Goal: Obtain resource: Obtain resource

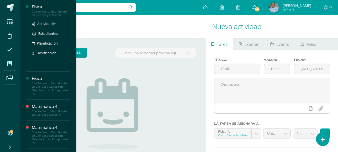
click at [48, 12] on div "Cuarto Cuarto Bachillerato en Ciencias y Letras "A"" at bounding box center [51, 13] width 38 height 7
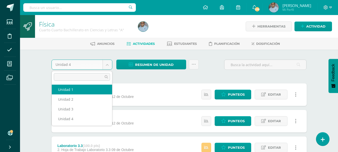
select select "Unidad 1"
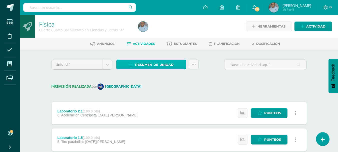
click at [158, 65] on span "Resumen de unidad" at bounding box center [154, 64] width 39 height 9
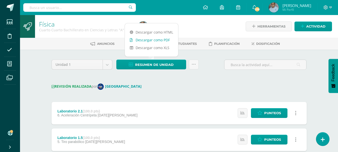
click at [158, 39] on link "Descargar como PDF" at bounding box center [151, 40] width 53 height 8
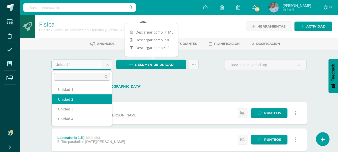
select select "Unidad 2"
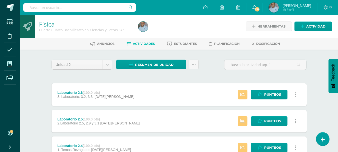
click at [159, 66] on span "Resumen de unidad" at bounding box center [154, 64] width 39 height 9
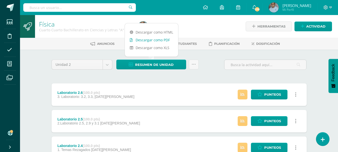
click at [160, 40] on link "Descargar como PDF" at bounding box center [151, 40] width 53 height 8
click at [109, 63] on body "Estudiantes Disciplina Asistencia Mis cursos Archivos Soporte Ayuda Reportar un…" at bounding box center [169, 149] width 338 height 298
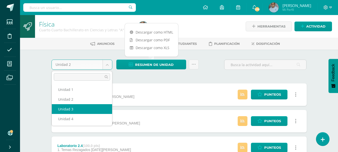
select select "Unidad 3"
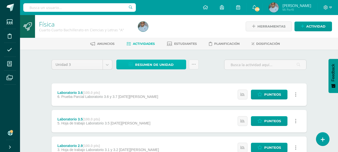
click at [160, 65] on span "Resumen de unidad" at bounding box center [154, 64] width 39 height 9
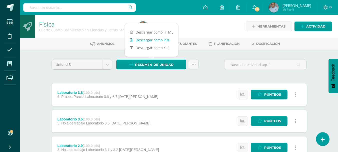
click at [159, 40] on link "Descargar como PDF" at bounding box center [151, 40] width 53 height 8
click at [106, 65] on body "Estudiantes Disciplina Asistencia Mis cursos Archivos Soporte Ayuda Reportar un…" at bounding box center [169, 149] width 338 height 298
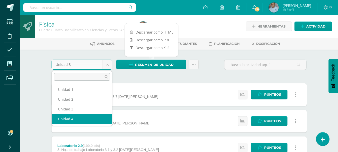
select select "Unidad 4"
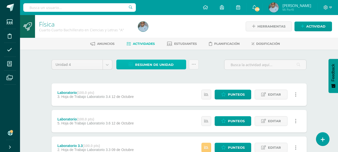
click at [171, 66] on span "Resumen de unidad" at bounding box center [154, 64] width 39 height 9
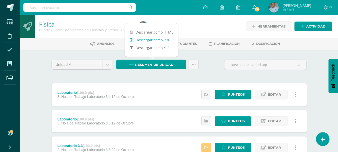
click at [150, 40] on link "Descargar como PDF" at bounding box center [151, 40] width 53 height 8
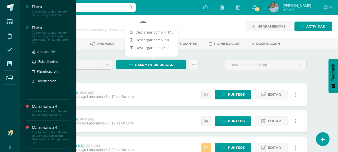
click at [40, 30] on div "Física" at bounding box center [51, 28] width 38 height 6
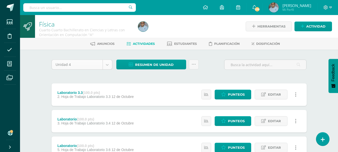
click at [111, 67] on body "Estudiantes Disciplina Asistencia Mis cursos Archivos Soporte Ayuda Reportar un…" at bounding box center [169, 149] width 338 height 298
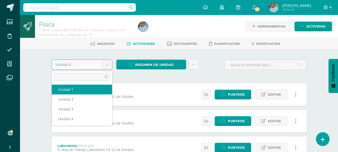
select select "Unidad 1"
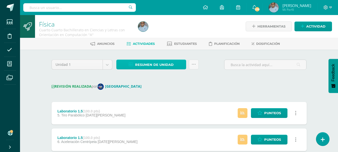
click at [143, 64] on span "Resumen de unidad" at bounding box center [154, 64] width 39 height 9
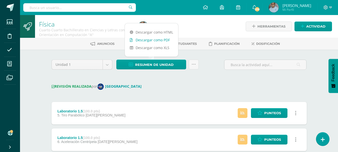
click at [141, 39] on link "Descargar como PDF" at bounding box center [151, 40] width 53 height 8
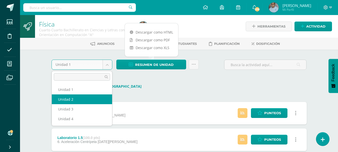
select select "Unidad 2"
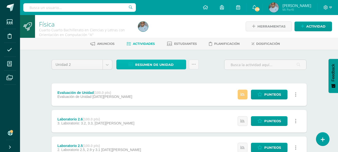
click at [157, 62] on span "Resumen de unidad" at bounding box center [154, 64] width 39 height 9
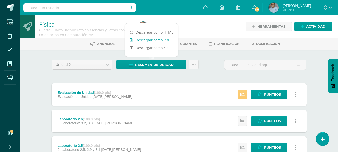
click at [155, 40] on link "Descargar como PDF" at bounding box center [151, 40] width 53 height 8
click at [110, 67] on body "Estudiantes Disciplina Asistencia Mis cursos Archivos Soporte Ayuda Reportar un…" at bounding box center [169, 149] width 338 height 298
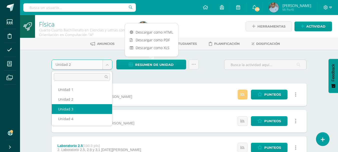
select select "Unidad 3"
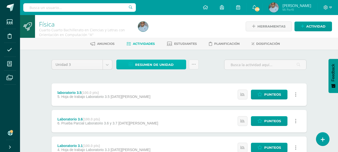
click at [170, 68] on span "Resumen de unidad" at bounding box center [154, 64] width 39 height 9
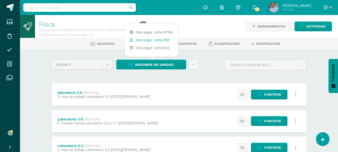
click at [149, 40] on link "Descargar como PDF" at bounding box center [151, 40] width 53 height 8
click at [109, 62] on body "Estudiantes Disciplina Asistencia Mis cursos Archivos Soporte Ayuda Reportar un…" at bounding box center [169, 149] width 338 height 298
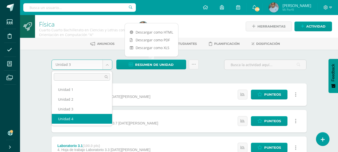
select select "Unidad 4"
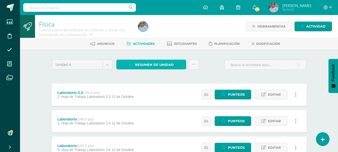
click at [161, 66] on span "Resumen de unidad" at bounding box center [154, 64] width 39 height 9
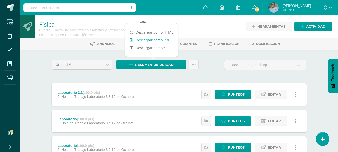
click at [158, 40] on link "Descargar como PDF" at bounding box center [151, 40] width 53 height 8
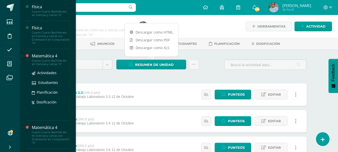
click at [42, 57] on div "Matemática 4" at bounding box center [51, 56] width 38 height 6
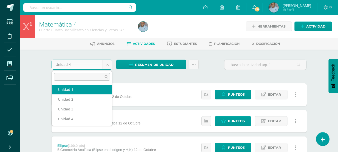
select select "Unidad 1"
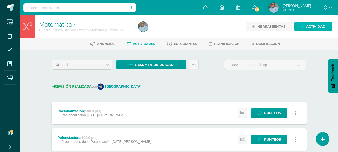
click at [316, 27] on span "Actividad" at bounding box center [315, 26] width 19 height 9
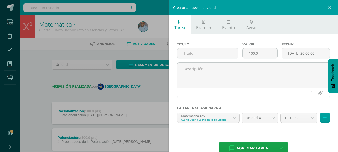
click at [51, 47] on div "Crea una nueva actividad Tarea Examen Evento Aviso Título: Valor: 100.0 Fecha: …" at bounding box center [169, 76] width 338 height 152
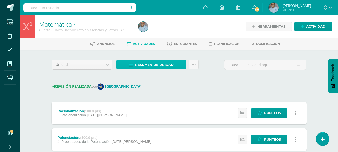
click at [143, 63] on span "Resumen de unidad" at bounding box center [154, 64] width 39 height 9
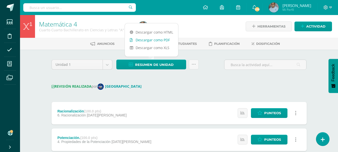
click at [149, 41] on link "Descargar como PDF" at bounding box center [151, 40] width 53 height 8
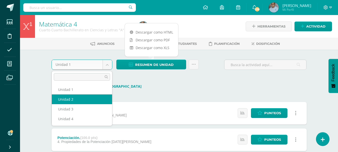
select select "Unidad 2"
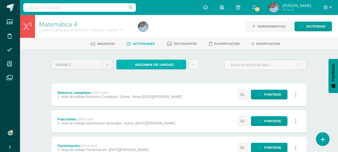
click at [158, 66] on span "Resumen de unidad" at bounding box center [154, 64] width 39 height 9
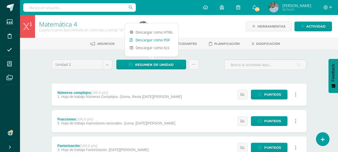
click at [150, 42] on link "Descargar como PDF" at bounding box center [151, 40] width 53 height 8
click at [106, 66] on body "Estudiantes Disciplina Asistencia Mis cursos Archivos Soporte Ayuda Reportar un…" at bounding box center [169, 136] width 338 height 272
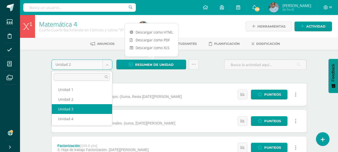
select select "Unidad 3"
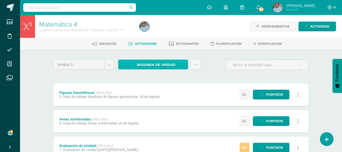
click at [155, 67] on span "Resumen de unidad" at bounding box center [156, 64] width 39 height 9
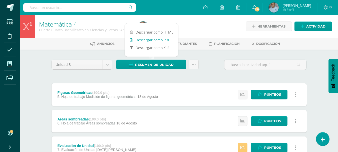
click at [154, 41] on link "Descargar como PDF" at bounding box center [151, 40] width 53 height 8
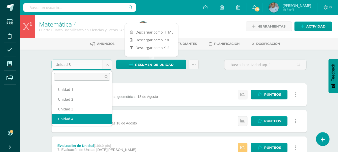
select select "Unidad 4"
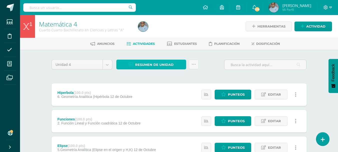
click at [146, 64] on span "Resumen de unidad" at bounding box center [154, 64] width 39 height 9
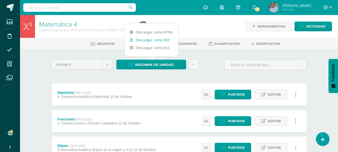
click at [155, 40] on link "Descargar como PDF" at bounding box center [151, 40] width 53 height 8
click at [191, 45] on span "Estudiantes" at bounding box center [185, 44] width 23 height 4
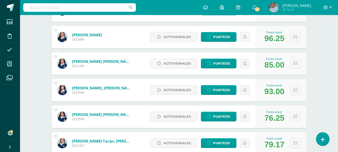
scroll to position [640, 0]
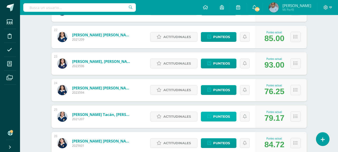
click at [212, 117] on link "Punteos" at bounding box center [219, 117] width 36 height 10
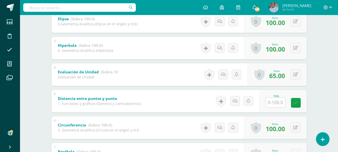
scroll to position [150, 0]
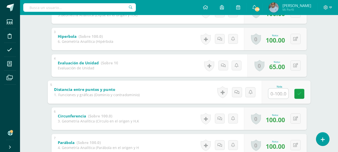
click at [274, 94] on input "text" at bounding box center [278, 93] width 20 height 10
type input "100"
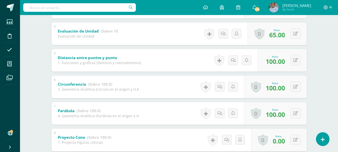
scroll to position [214, 0]
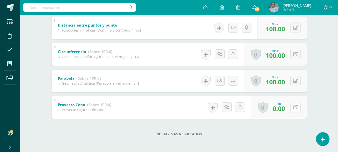
click at [299, 107] on button at bounding box center [295, 107] width 10 height 10
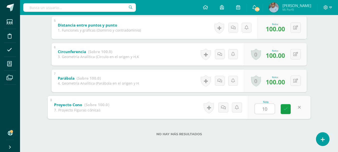
type input "100"
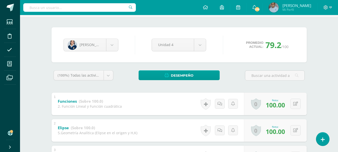
scroll to position [0, 0]
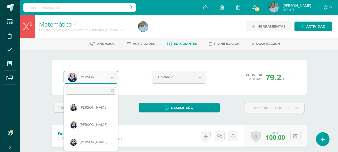
scroll to position [379, 0]
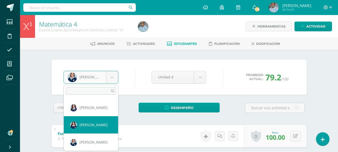
select select "2993"
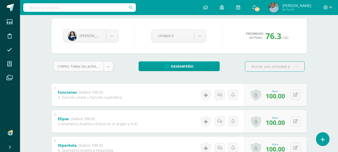
scroll to position [39, 0]
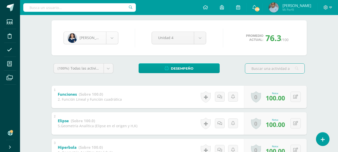
click at [110, 39] on body "Estudiantes Disciplina Asistencia Mis cursos Archivos Soporte Ayuda Reportar un…" at bounding box center [169, 144] width 338 height 366
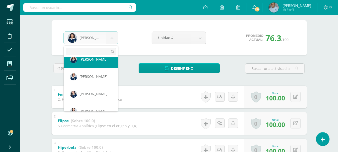
scroll to position [412, 0]
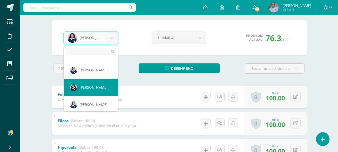
select select "3070"
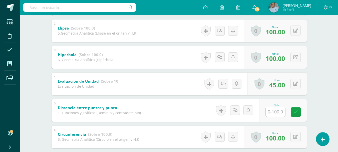
scroll to position [150, 0]
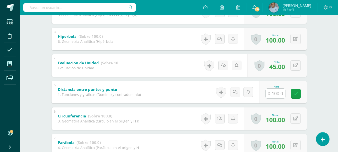
click at [277, 95] on input "text" at bounding box center [276, 94] width 20 height 10
type input "100"
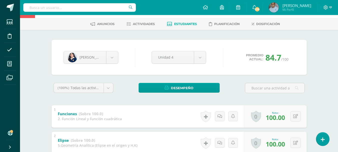
scroll to position [0, 0]
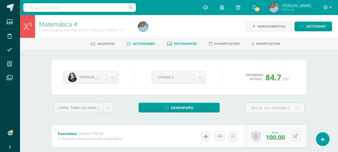
click at [135, 45] on span "Actividades" at bounding box center [144, 44] width 22 height 4
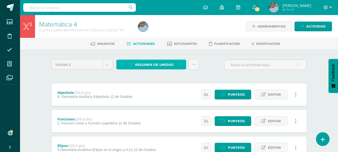
click at [134, 63] on link "Resumen de unidad" at bounding box center [151, 65] width 70 height 10
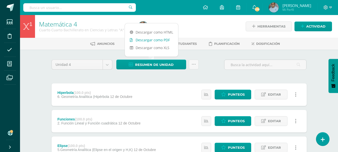
click at [142, 39] on link "Descargar como PDF" at bounding box center [151, 40] width 53 height 8
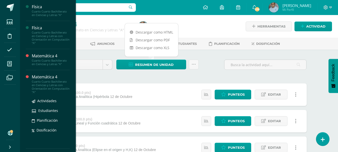
click at [48, 78] on div "Matemática 4" at bounding box center [51, 77] width 38 height 6
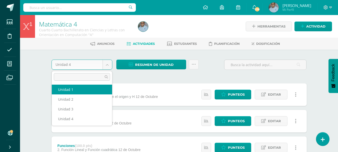
select select "Unidad 1"
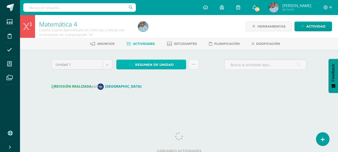
click at [149, 66] on span "Resumen de unidad" at bounding box center [154, 64] width 39 height 9
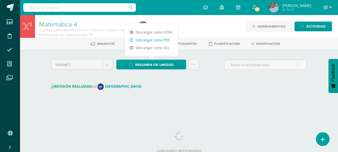
click at [149, 40] on link "Descargar como PDF" at bounding box center [151, 40] width 53 height 8
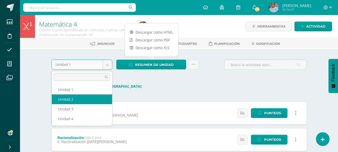
select select "Unidad 2"
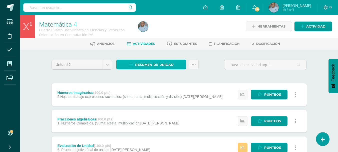
click at [133, 64] on icon at bounding box center [131, 65] width 4 height 4
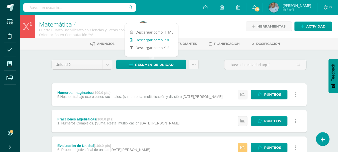
click at [146, 41] on link "Descargar como PDF" at bounding box center [151, 40] width 53 height 8
click at [110, 66] on body "Estudiantes Disciplina Asistencia Mis cursos Archivos Soporte Ayuda Reportar un…" at bounding box center [169, 136] width 338 height 272
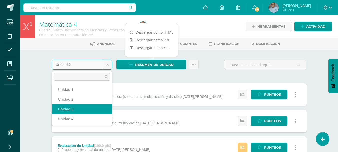
select select "Unidad 3"
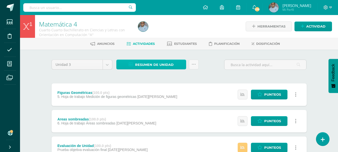
click at [151, 64] on span "Resumen de unidad" at bounding box center [154, 64] width 39 height 9
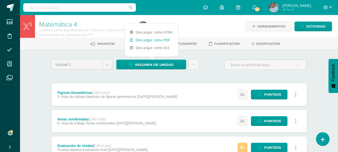
click at [140, 40] on link "Descargar como PDF" at bounding box center [151, 40] width 53 height 8
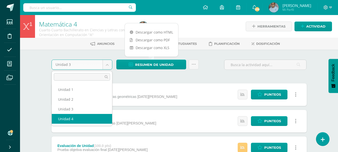
select select "Unidad 4"
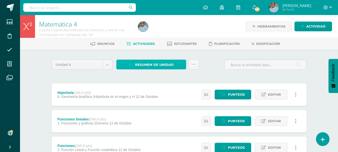
click at [156, 65] on span "Resumen de unidad" at bounding box center [154, 64] width 39 height 9
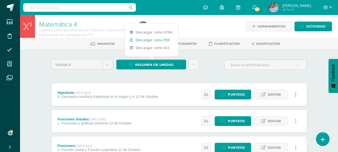
click at [154, 39] on link "Descargar como PDF" at bounding box center [151, 40] width 53 height 8
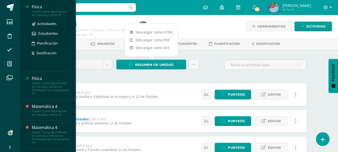
click at [36, 10] on div "Cuarto Cuarto Bachillerato en Ciencias y Letras "A"" at bounding box center [51, 13] width 38 height 7
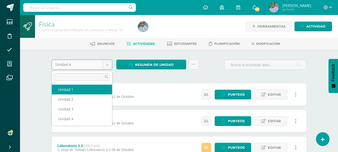
select select "Unidad 1"
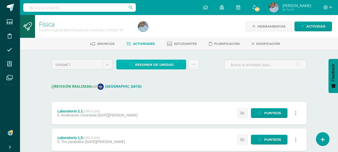
click at [151, 65] on span "Resumen de unidad" at bounding box center [154, 64] width 39 height 9
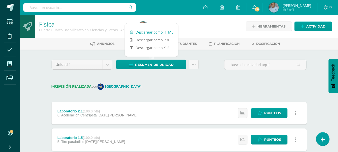
click at [169, 32] on link "Descargar como HTML" at bounding box center [151, 32] width 53 height 8
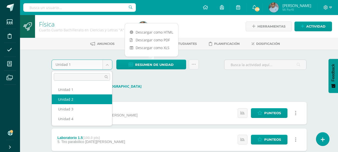
select select "Unidad 2"
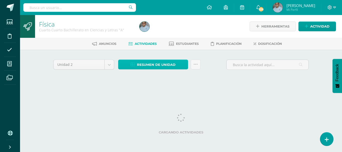
click at [166, 64] on span "Resumen de unidad" at bounding box center [156, 64] width 39 height 9
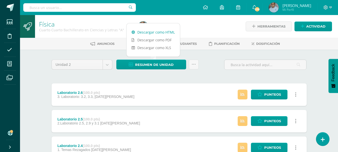
click at [153, 33] on link "Descargar como HTML" at bounding box center [153, 32] width 53 height 8
click at [110, 66] on body "Estudiantes Disciplina Asistencia Mis cursos Archivos Soporte Ayuda Reportar un…" at bounding box center [169, 149] width 338 height 298
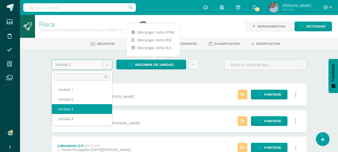
select select "Unidad 3"
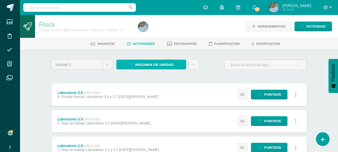
click at [144, 64] on span "Resumen de unidad" at bounding box center [154, 64] width 39 height 9
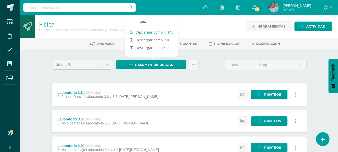
click at [144, 33] on link "Descargar como HTML" at bounding box center [151, 32] width 53 height 8
click at [107, 66] on body "Estudiantes Disciplina Asistencia Mis cursos Archivos Soporte Ayuda Reportar un…" at bounding box center [169, 149] width 338 height 298
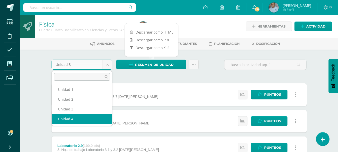
select select "Unidad 4"
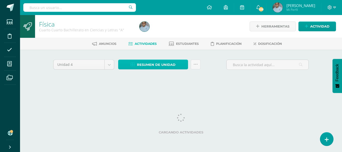
click at [165, 66] on span "Resumen de unidad" at bounding box center [156, 64] width 39 height 9
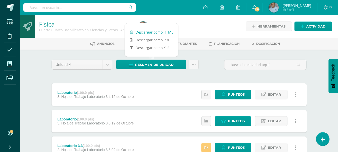
click at [150, 32] on link "Descargar como HTML" at bounding box center [151, 32] width 53 height 8
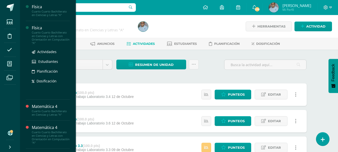
click at [41, 32] on div "Cuarto Cuarto Bachillerato en Ciencias y Letras con Orientación en Computación …" at bounding box center [51, 38] width 38 height 14
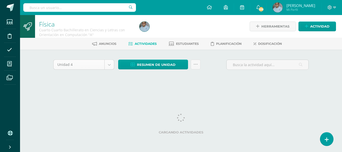
click at [109, 66] on body "Estudiantes Disciplina Asistencia Mis cursos Archivos Soporte Ayuda Reportar un…" at bounding box center [171, 46] width 342 height 93
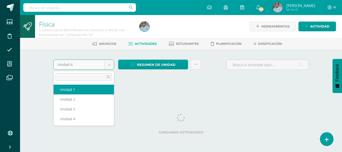
select select "Unidad 1"
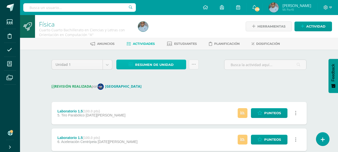
click at [140, 67] on span "Resumen de unidad" at bounding box center [154, 64] width 39 height 9
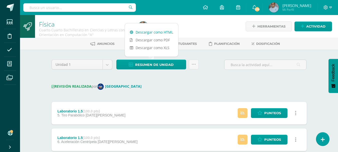
click at [146, 33] on link "Descargar como HTML" at bounding box center [151, 32] width 53 height 8
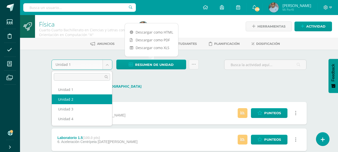
select select "Unidad 2"
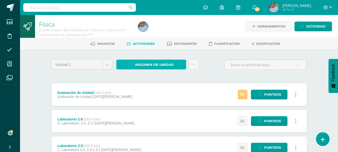
click at [177, 63] on link "Resumen de unidad" at bounding box center [151, 65] width 70 height 10
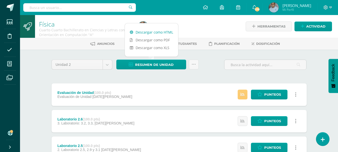
click at [163, 34] on link "Descargar como HTML" at bounding box center [151, 32] width 53 height 8
click at [106, 65] on body "Estudiantes Disciplina Asistencia Mis cursos Archivos Soporte Ayuda Reportar un…" at bounding box center [169, 149] width 338 height 298
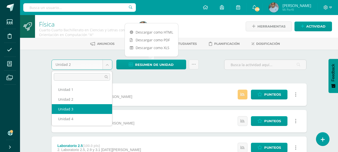
select select "Unidad 3"
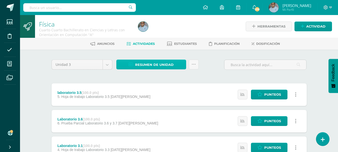
click at [159, 65] on span "Resumen de unidad" at bounding box center [154, 64] width 39 height 9
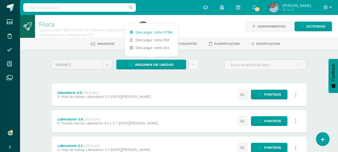
click at [158, 33] on link "Descargar como HTML" at bounding box center [151, 32] width 53 height 8
click at [106, 66] on body "Estudiantes Disciplina Asistencia Mis cursos Archivos Soporte Ayuda Reportar un…" at bounding box center [169, 149] width 338 height 298
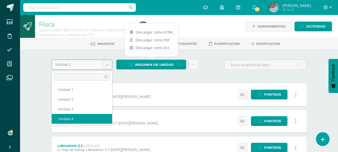
select select "Unidad 4"
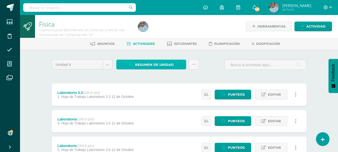
click at [153, 65] on span "Resumen de unidad" at bounding box center [154, 64] width 39 height 9
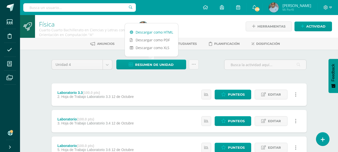
click at [156, 33] on link "Descargar como HTML" at bounding box center [151, 32] width 53 height 8
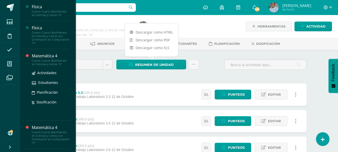
click at [44, 57] on div "Matemática 4" at bounding box center [51, 56] width 38 height 6
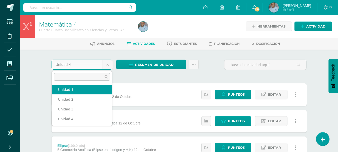
select select "Unidad 1"
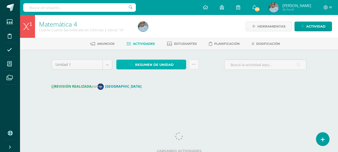
click at [145, 64] on span "Resumen de unidad" at bounding box center [154, 64] width 39 height 9
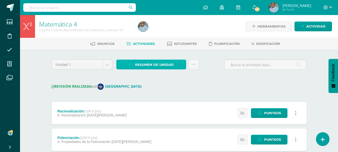
click at [145, 64] on span "Resumen de unidad" at bounding box center [154, 64] width 39 height 9
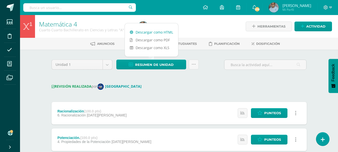
click at [148, 33] on link "Descargar como HTML" at bounding box center [151, 32] width 53 height 8
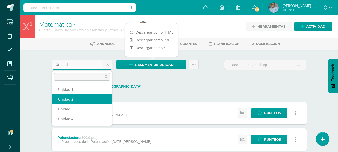
select select "Unidad 2"
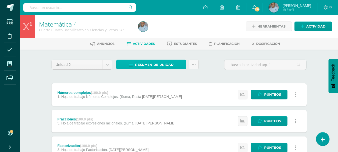
click at [145, 64] on span "Resumen de unidad" at bounding box center [154, 64] width 39 height 9
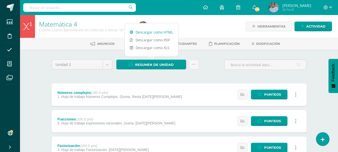
click at [159, 33] on link "Descargar como HTML" at bounding box center [151, 32] width 53 height 8
click at [109, 66] on body "Estudiantes Disciplina Asistencia Mis cursos Archivos Soporte Ayuda Reportar un…" at bounding box center [169, 136] width 338 height 272
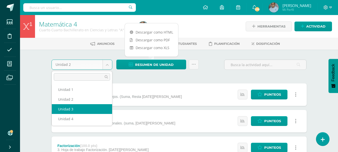
select select "Unidad 3"
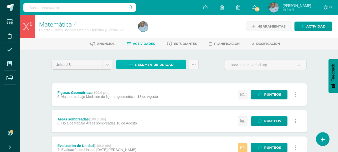
click at [148, 66] on span "Resumen de unidad" at bounding box center [154, 64] width 39 height 9
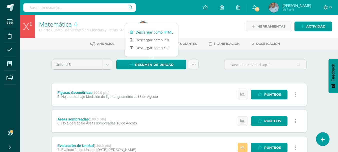
click at [139, 33] on link "Descargar como HTML" at bounding box center [151, 32] width 53 height 8
select select "Unidad 4"
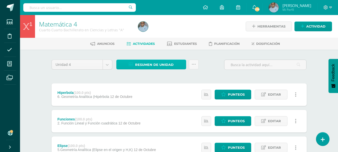
click at [139, 62] on span "Resumen de unidad" at bounding box center [154, 64] width 39 height 9
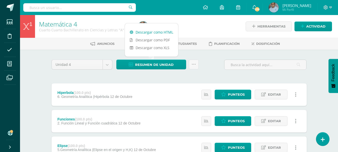
click at [147, 33] on link "Descargar como HTML" at bounding box center [151, 32] width 53 height 8
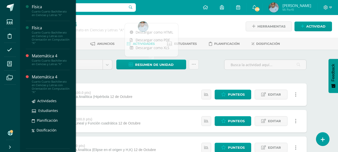
click at [39, 79] on div "Matemática 4" at bounding box center [51, 77] width 38 height 6
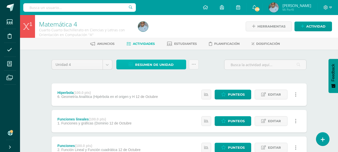
click at [141, 62] on span "Resumen de unidad" at bounding box center [154, 64] width 39 height 9
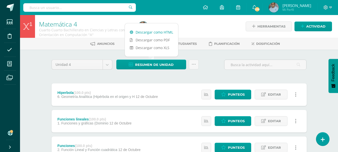
click at [146, 32] on link "Descargar como HTML" at bounding box center [151, 32] width 53 height 8
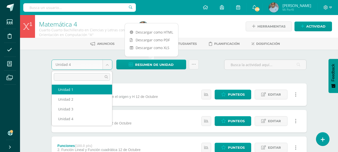
select select "Unidad 1"
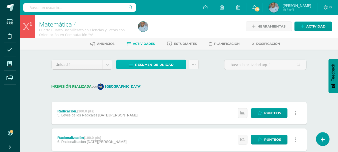
click at [138, 65] on span "Resumen de unidad" at bounding box center [154, 64] width 39 height 9
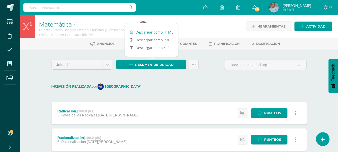
click at [136, 31] on link "Descargar como HTML" at bounding box center [151, 32] width 53 height 8
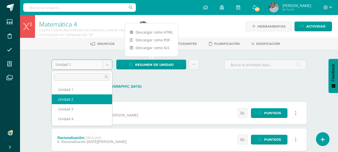
select select "Unidad 2"
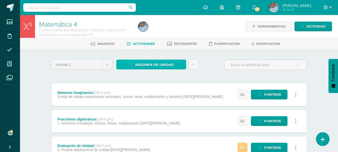
click at [129, 65] on link "Resumen de unidad" at bounding box center [151, 65] width 70 height 10
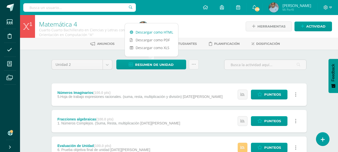
click at [149, 32] on link "Descargar como HTML" at bounding box center [151, 32] width 53 height 8
click at [108, 66] on body "Estudiantes Disciplina Asistencia Mis cursos Archivos Soporte Ayuda Reportar un…" at bounding box center [169, 136] width 338 height 272
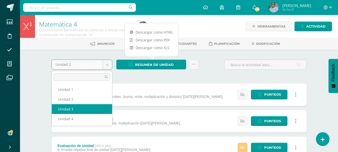
select select "Unidad 3"
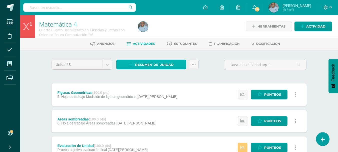
click at [142, 67] on span "Resumen de unidad" at bounding box center [154, 64] width 39 height 9
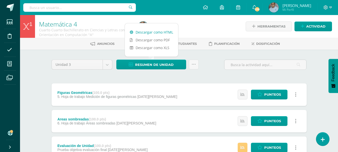
click at [145, 33] on link "Descargar como HTML" at bounding box center [151, 32] width 53 height 8
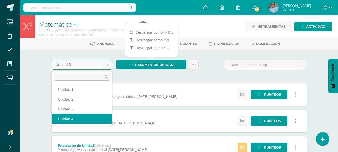
select select "Unidad 4"
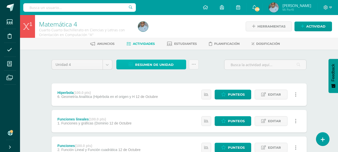
click at [142, 66] on span "Resumen de unidad" at bounding box center [154, 64] width 39 height 9
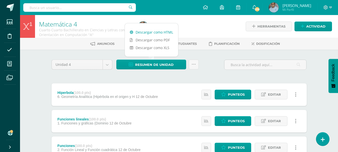
click at [150, 30] on link "Descargar como HTML" at bounding box center [151, 32] width 53 height 8
